Goal: Use online tool/utility: Utilize a website feature to perform a specific function

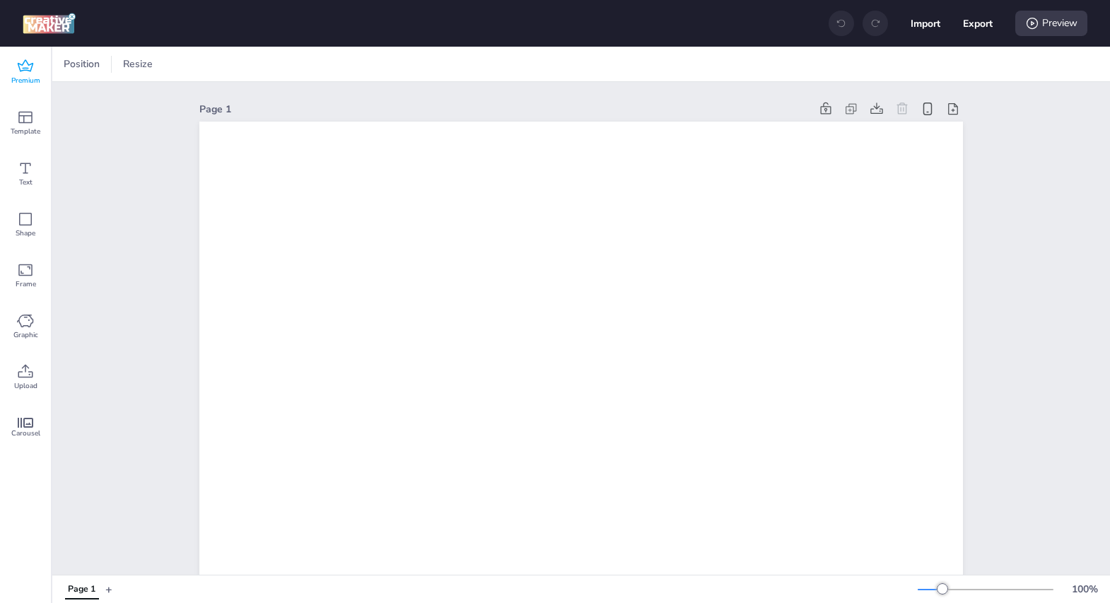
click at [25, 75] on span "Premium" at bounding box center [25, 80] width 29 height 11
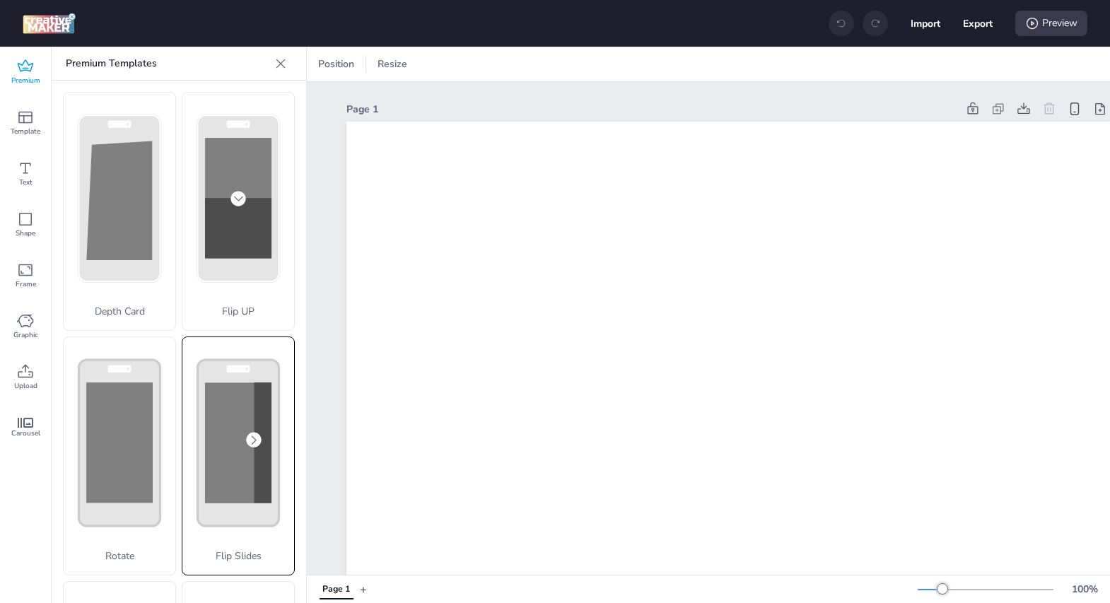
click at [267, 434] on rect at bounding box center [263, 442] width 18 height 121
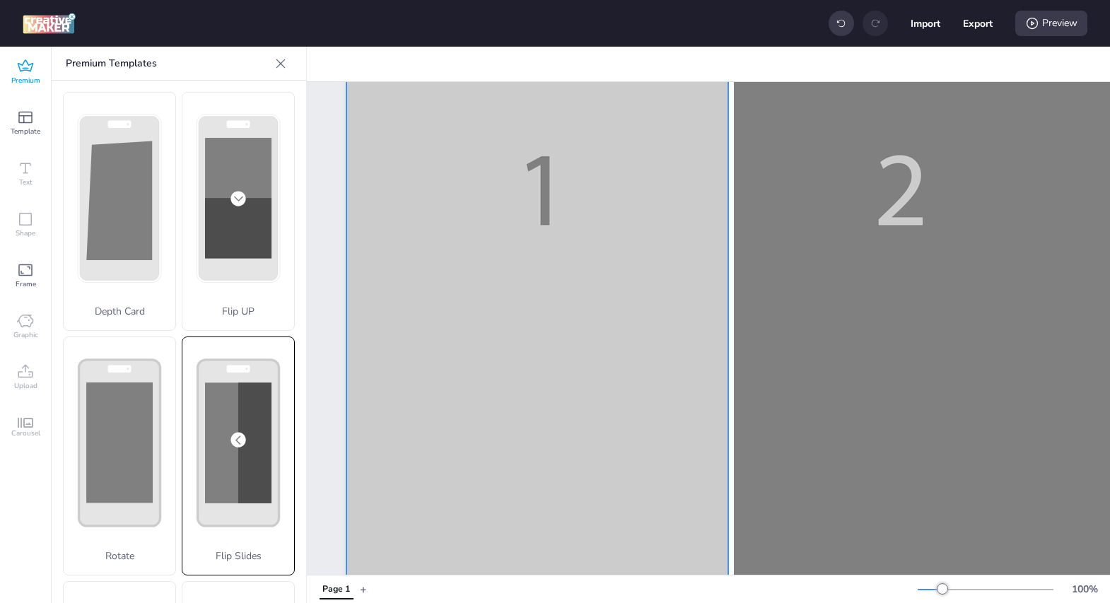
scroll to position [391, 0]
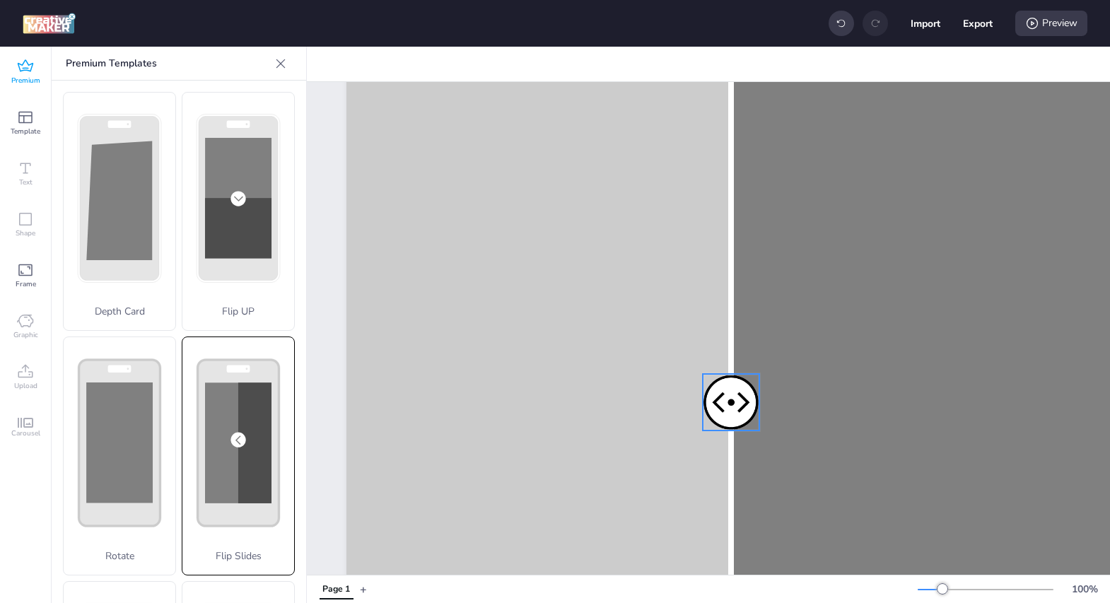
click at [719, 408] on div at bounding box center [730, 402] width 57 height 57
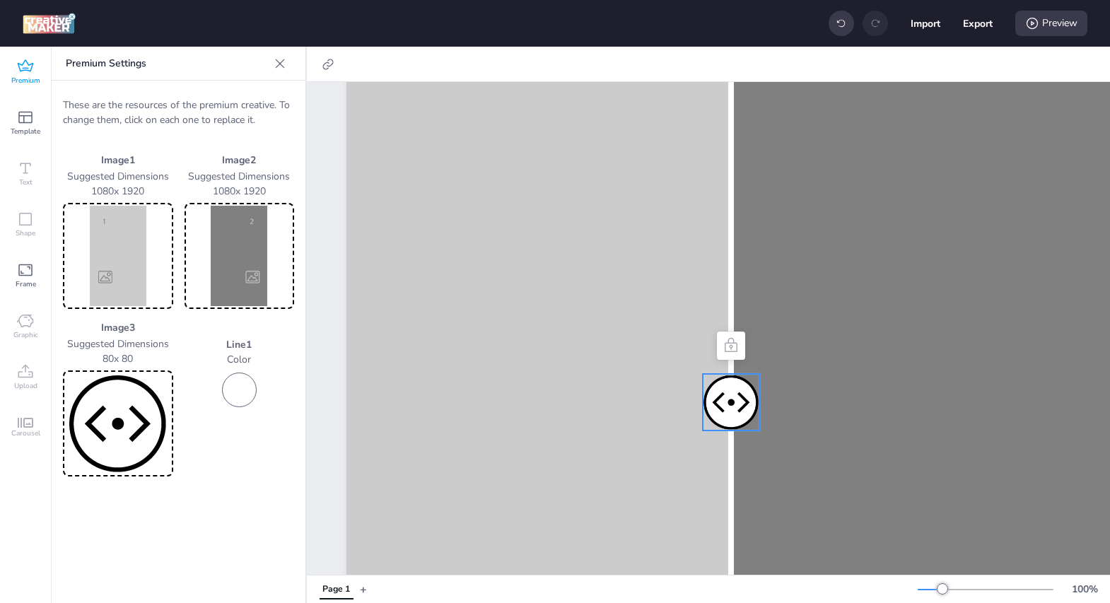
click at [108, 423] on img at bounding box center [118, 423] width 105 height 100
click at [116, 269] on img at bounding box center [118, 256] width 105 height 100
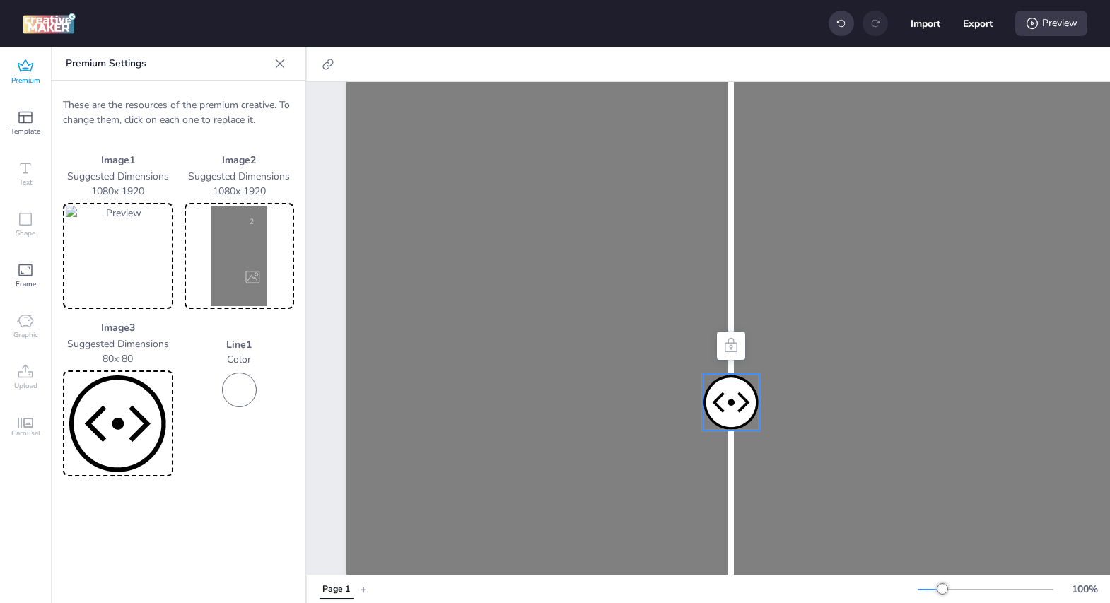
click at [238, 257] on img at bounding box center [239, 256] width 105 height 100
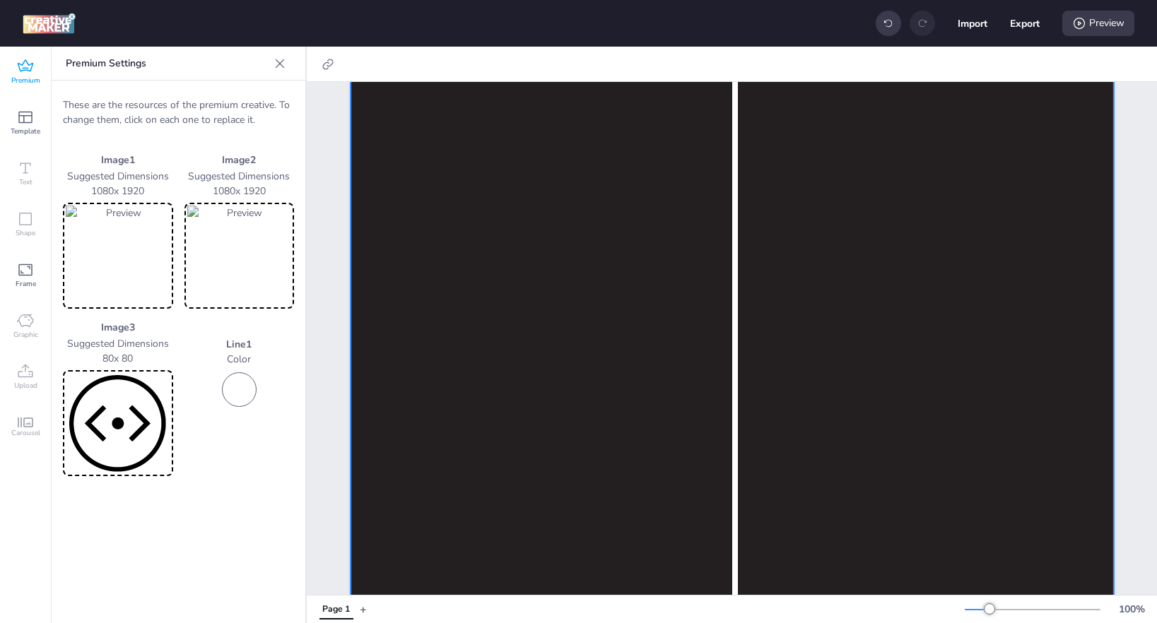
scroll to position [0, 0]
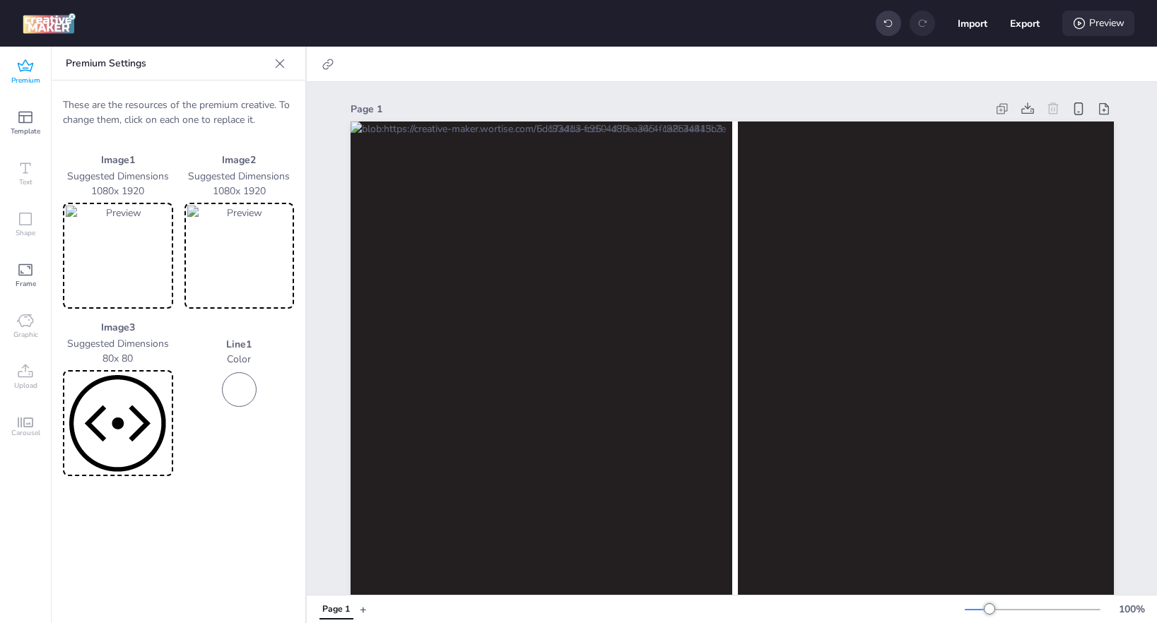
click at [1088, 29] on div "Preview" at bounding box center [1098, 23] width 72 height 25
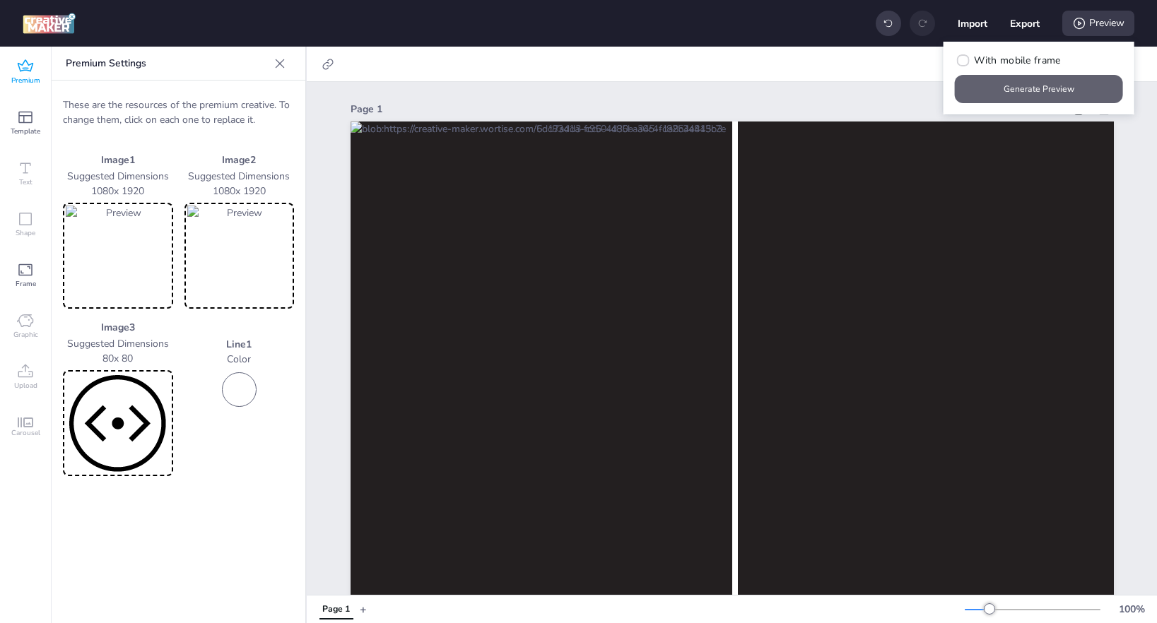
click at [1059, 90] on button "Generate Preview" at bounding box center [1039, 89] width 168 height 28
click at [30, 73] on icon at bounding box center [25, 66] width 17 height 17
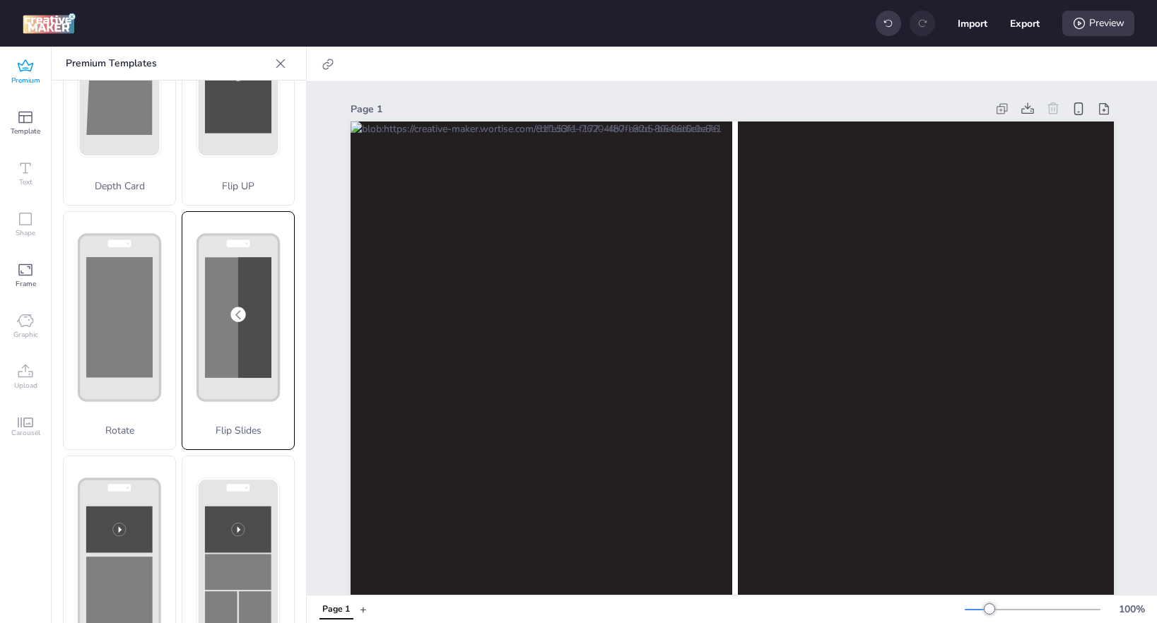
scroll to position [131, 0]
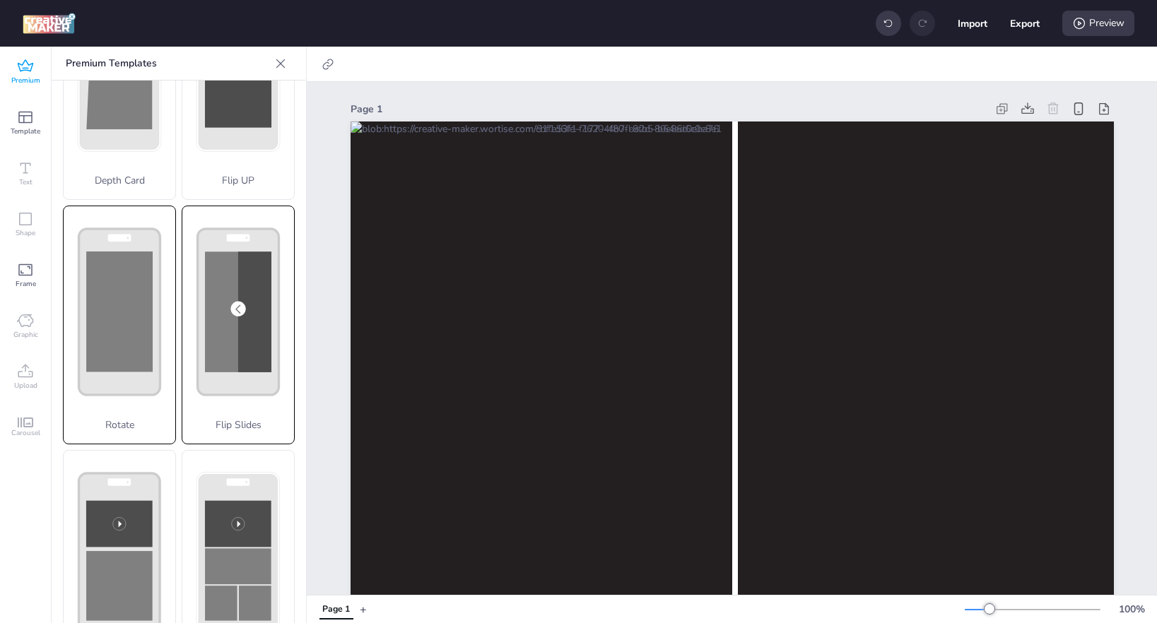
click at [123, 367] on div "Rotate" at bounding box center [119, 325] width 113 height 239
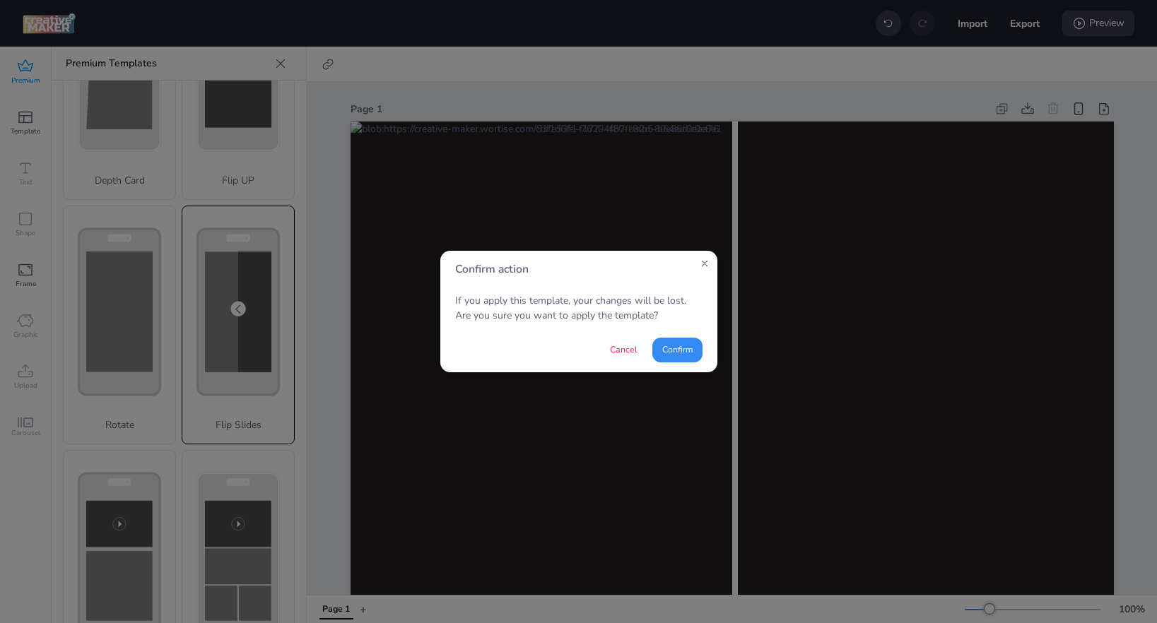
click at [675, 353] on button "Confirm" at bounding box center [677, 350] width 50 height 25
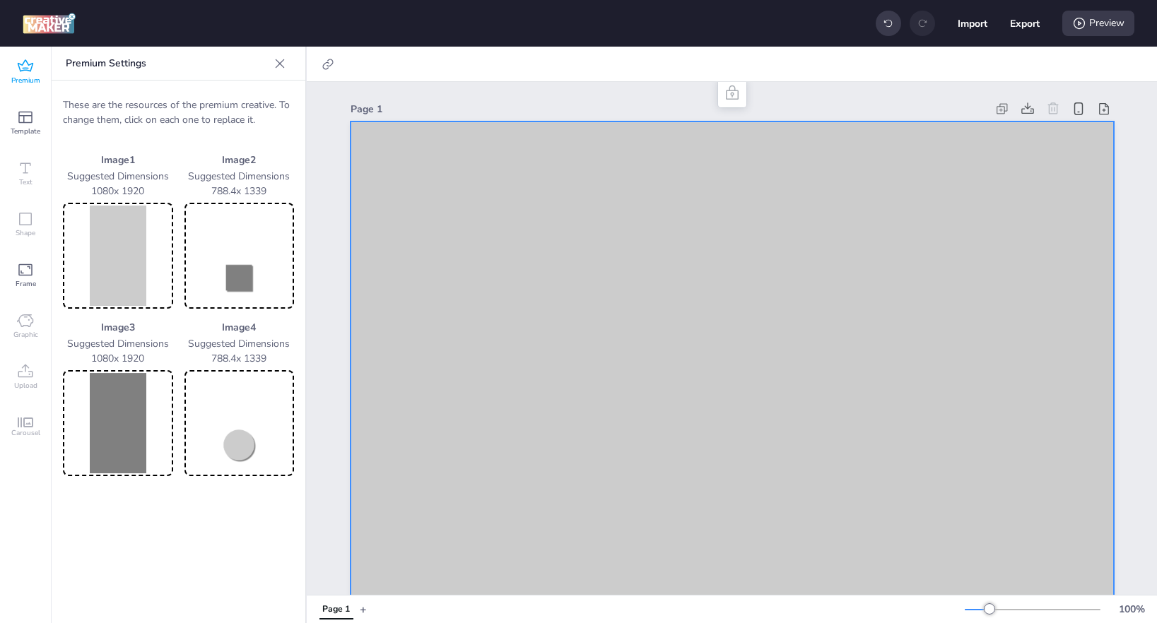
click at [122, 257] on img at bounding box center [118, 256] width 105 height 100
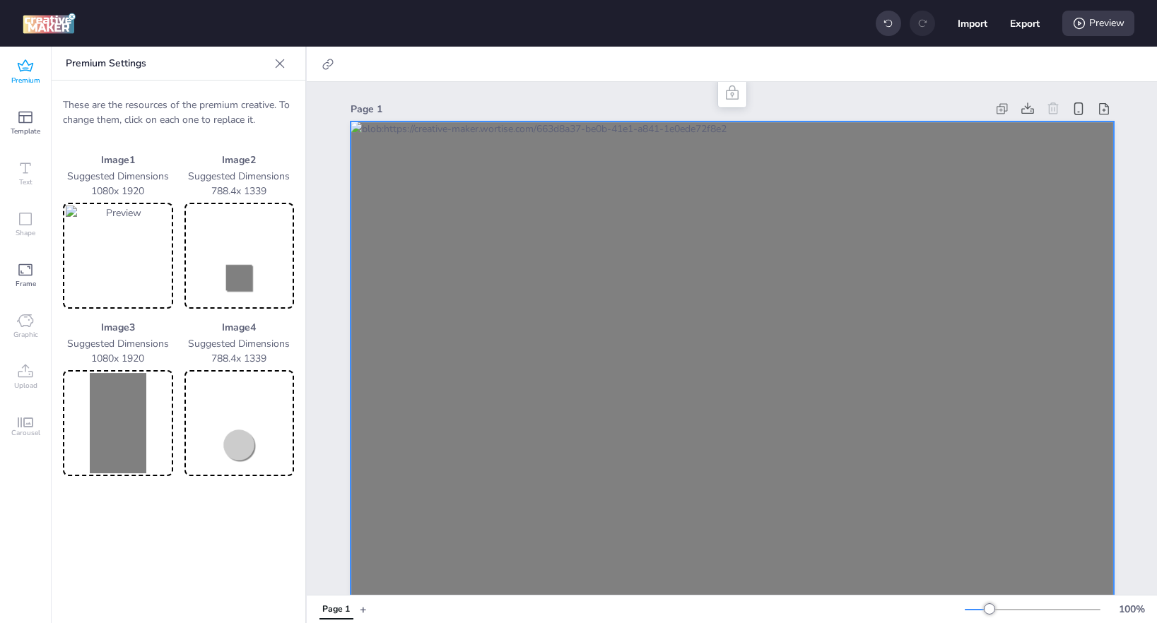
click at [235, 278] on img at bounding box center [239, 256] width 105 height 100
click at [233, 449] on img at bounding box center [239, 423] width 105 height 100
click at [110, 424] on img at bounding box center [118, 423] width 105 height 100
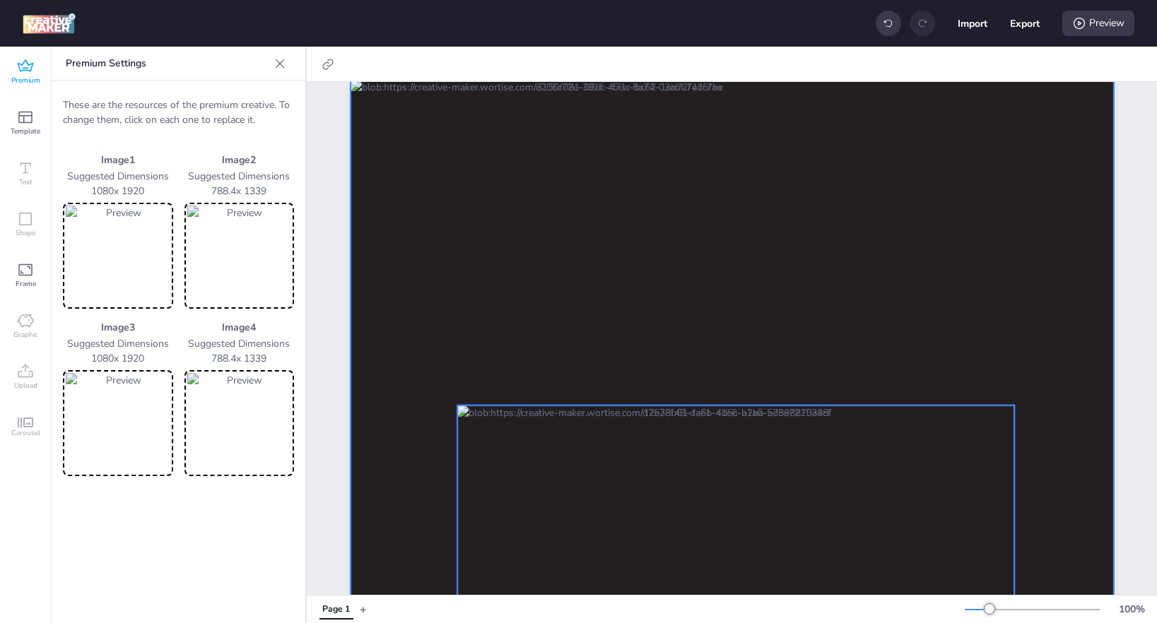
scroll to position [0, 0]
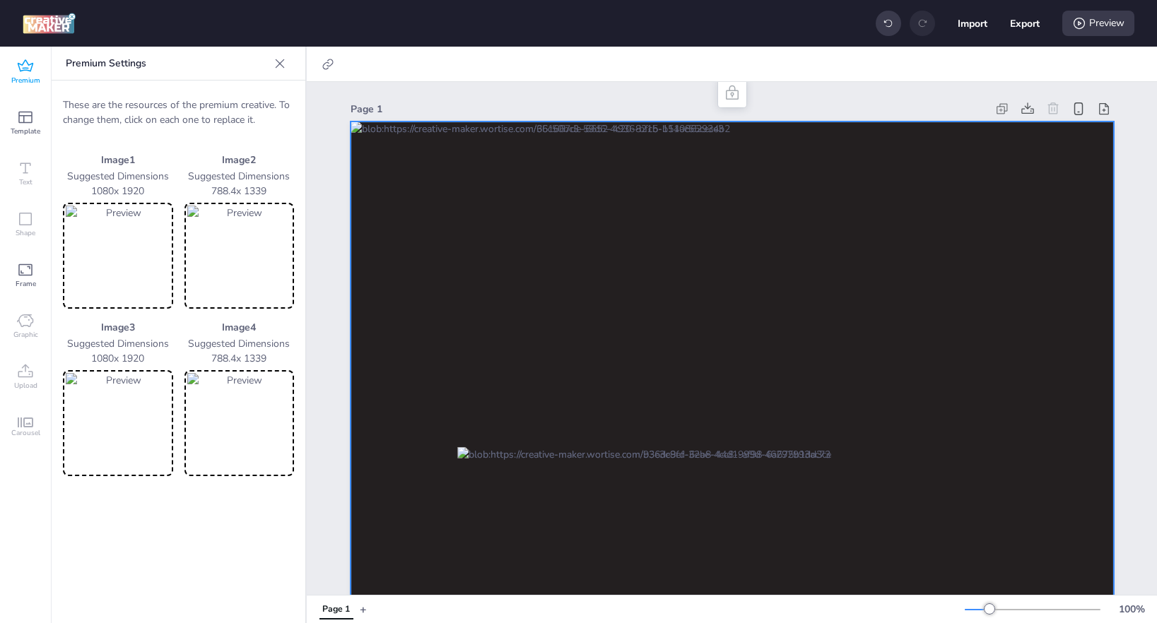
click at [134, 288] on img at bounding box center [118, 256] width 105 height 100
click at [1106, 27] on div "Preview" at bounding box center [1098, 23] width 72 height 25
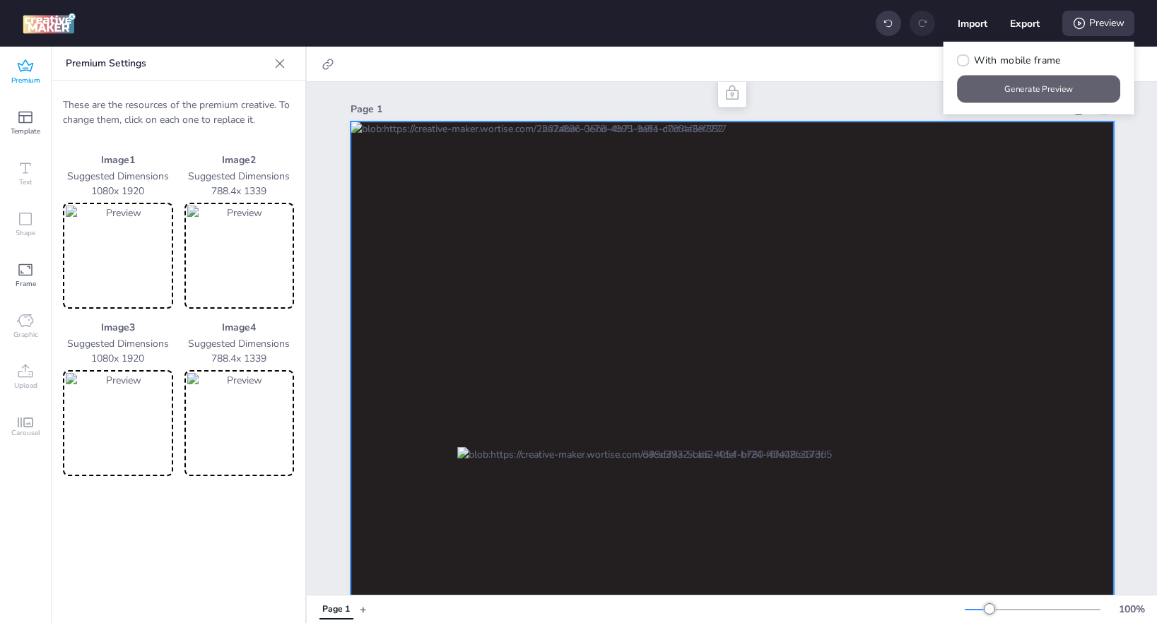
click at [1061, 85] on button "Generate Preview" at bounding box center [1039, 90] width 163 height 28
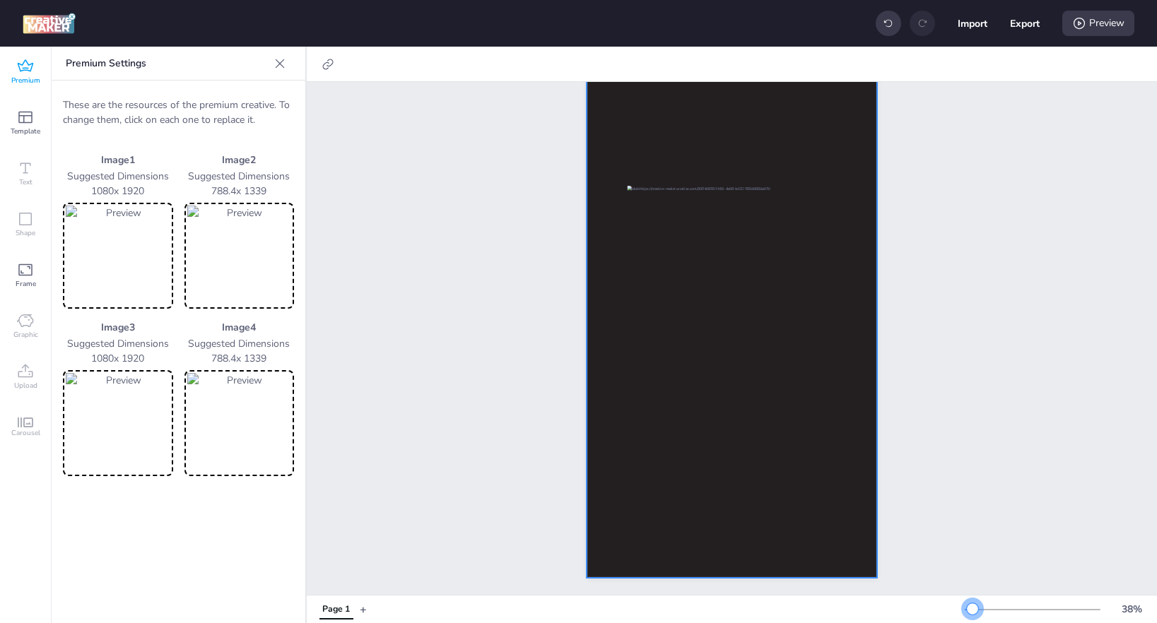
scroll to position [59, 0]
drag, startPoint x: 990, startPoint y: 611, endPoint x: 972, endPoint y: 616, distance: 18.6
click at [972, 602] on div "38 %" at bounding box center [1058, 610] width 187 height 23
click at [113, 259] on img at bounding box center [118, 256] width 105 height 100
click at [1099, 30] on div "Preview" at bounding box center [1098, 23] width 72 height 25
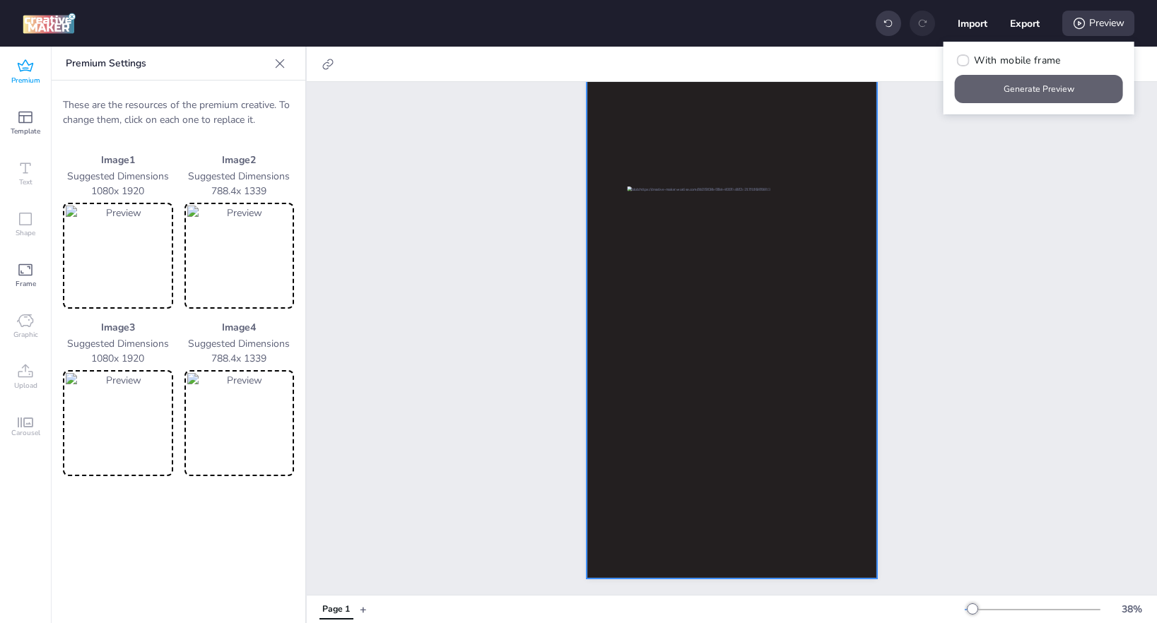
click at [1070, 86] on button "Generate Preview" at bounding box center [1039, 89] width 168 height 28
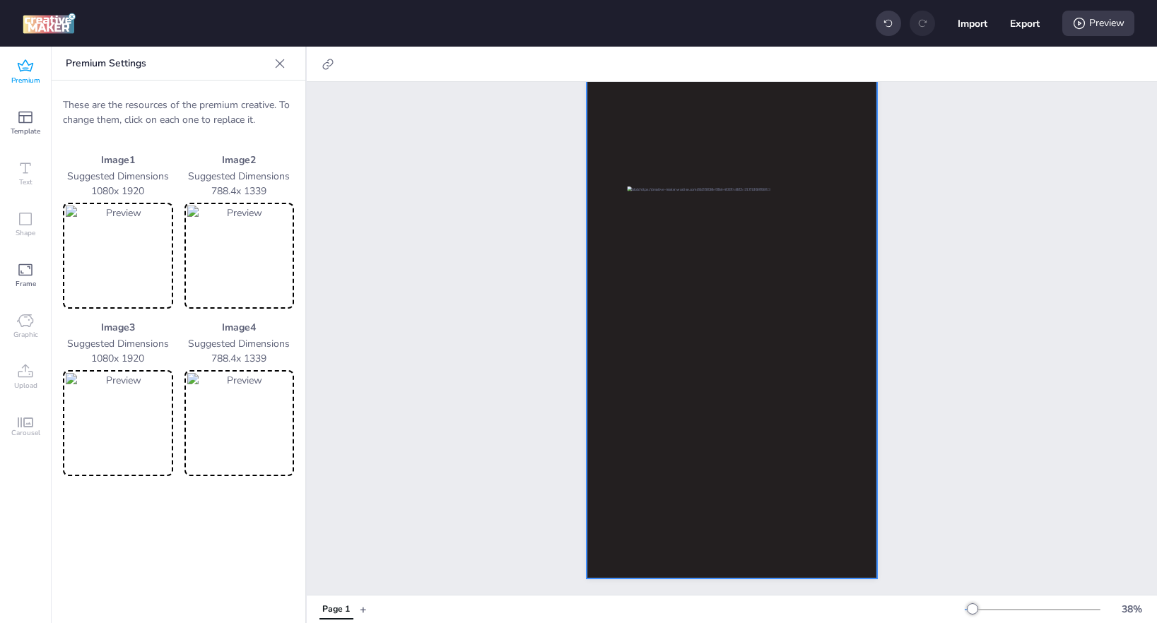
click at [112, 265] on img at bounding box center [118, 256] width 105 height 100
click at [108, 423] on img at bounding box center [118, 423] width 105 height 100
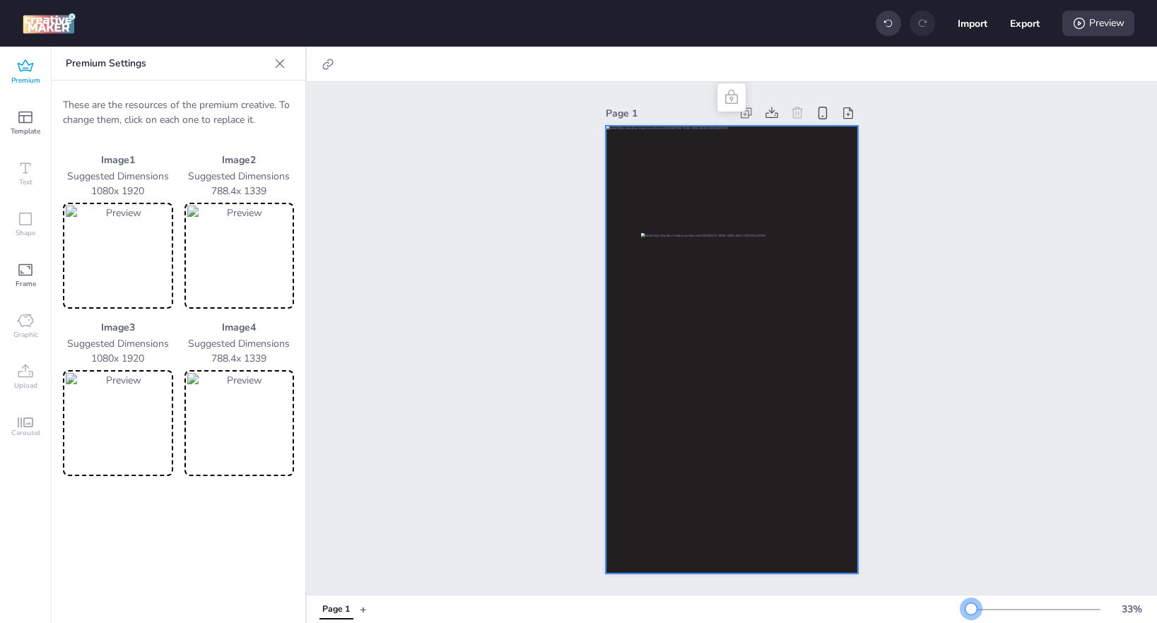
scroll to position [0, 0]
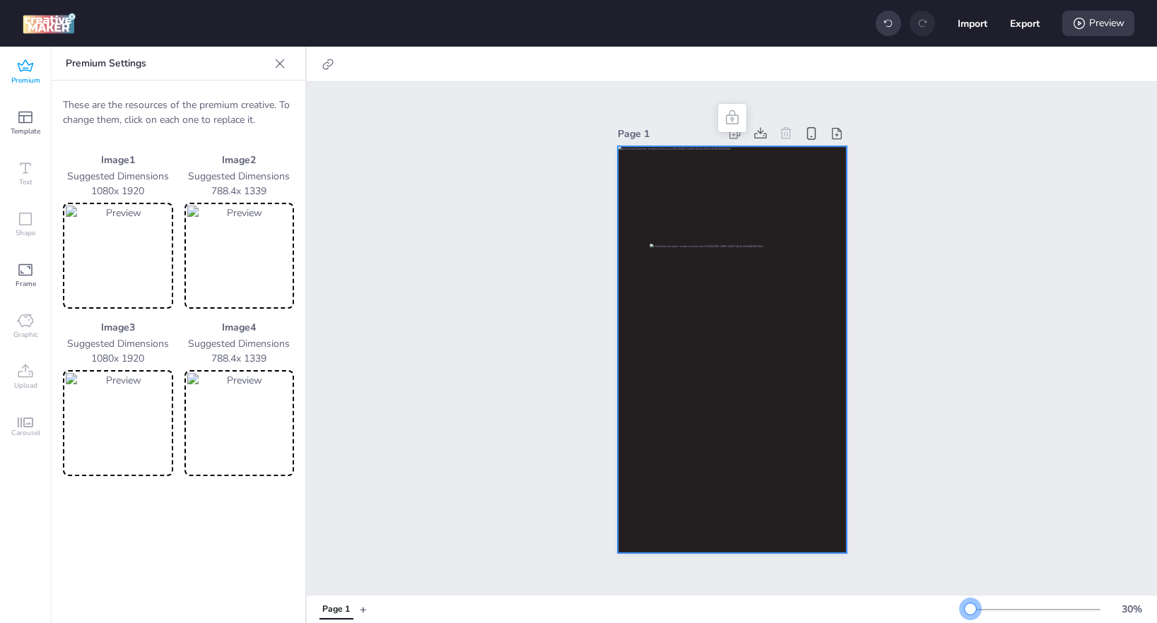
click at [970, 602] on div at bounding box center [970, 609] width 11 height 11
click at [1090, 26] on div "Preview" at bounding box center [1098, 23] width 72 height 25
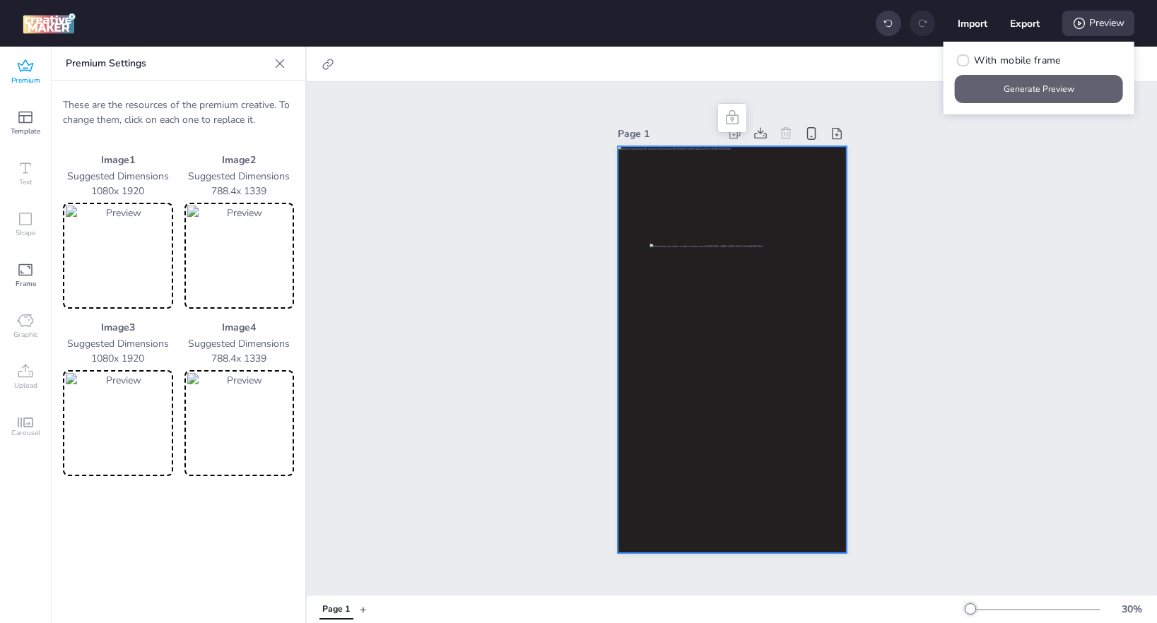
click at [1045, 91] on button "Generate Preview" at bounding box center [1039, 89] width 168 height 28
click at [101, 426] on img at bounding box center [118, 423] width 105 height 100
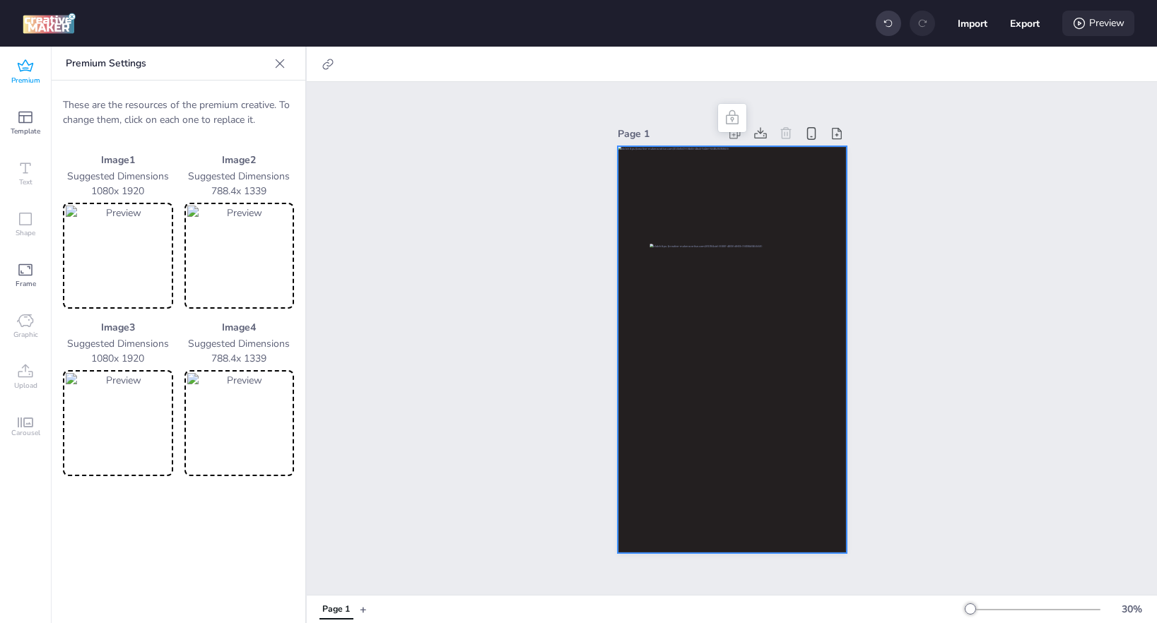
click at [1096, 32] on div "Preview" at bounding box center [1098, 23] width 72 height 25
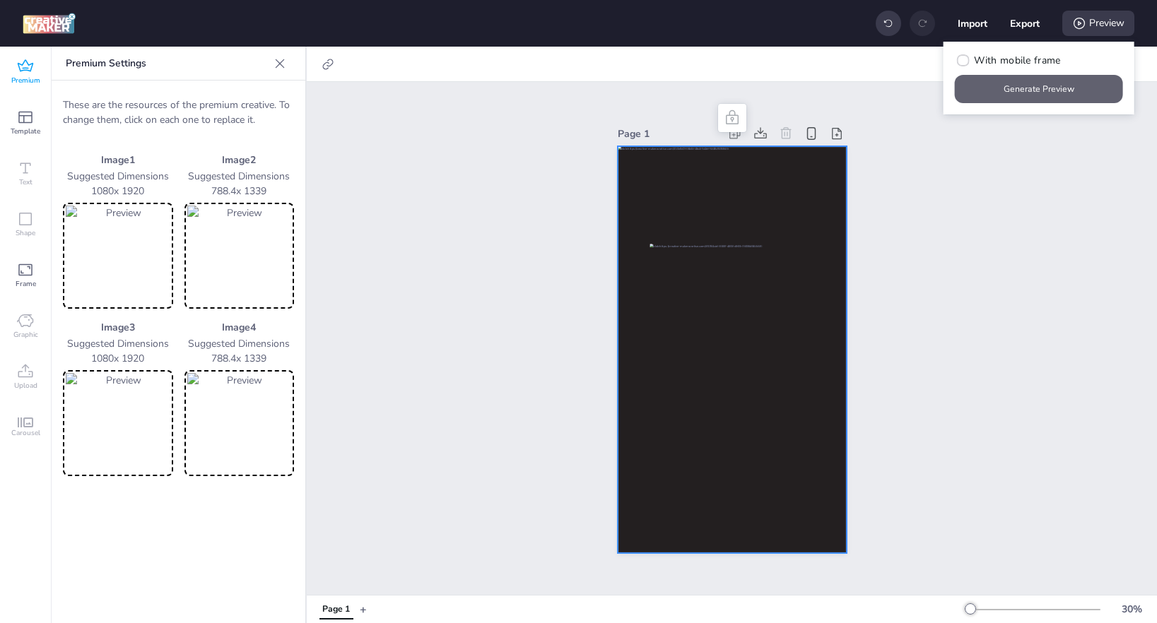
click at [1059, 96] on button "Generate Preview" at bounding box center [1039, 89] width 168 height 28
